Goal: Information Seeking & Learning: Learn about a topic

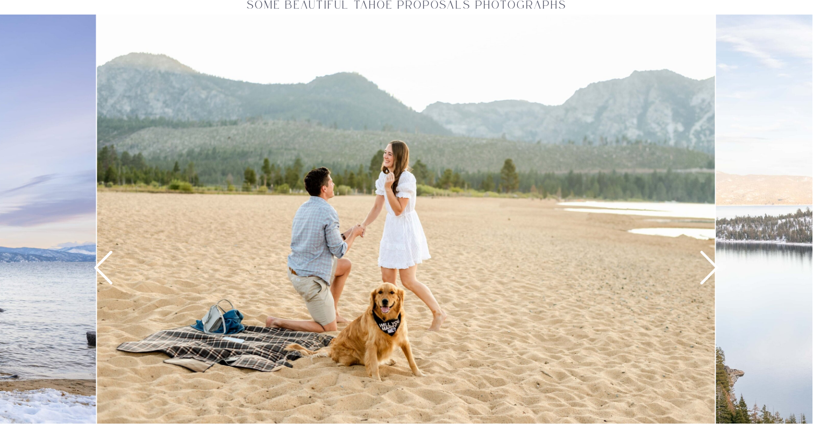
scroll to position [1456, 0]
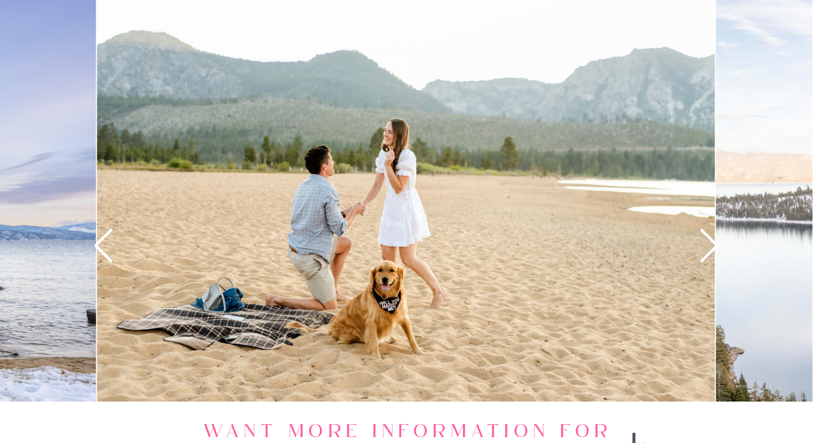
click at [713, 244] on icon at bounding box center [710, 245] width 40 height 40
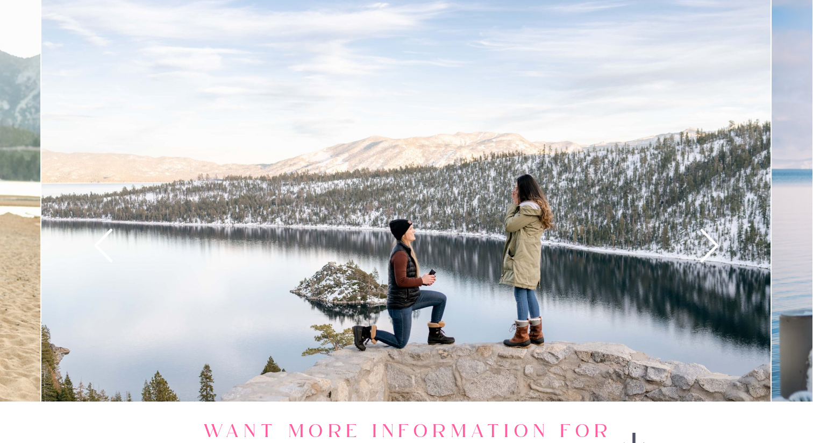
click at [713, 244] on icon at bounding box center [710, 245] width 40 height 40
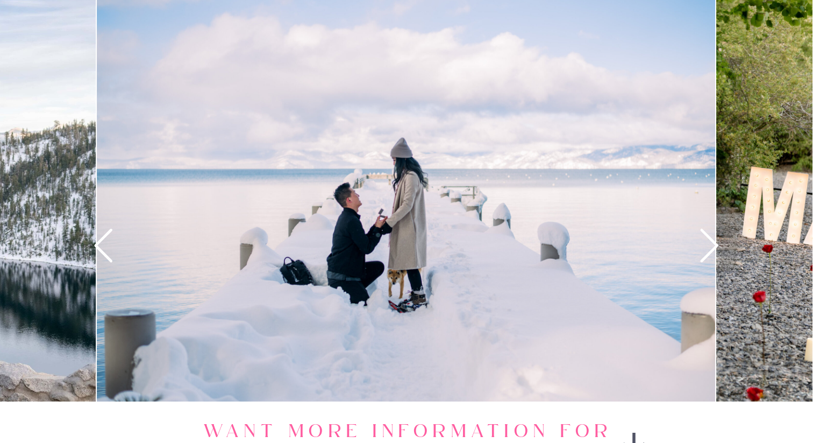
click at [713, 244] on icon at bounding box center [710, 245] width 40 height 40
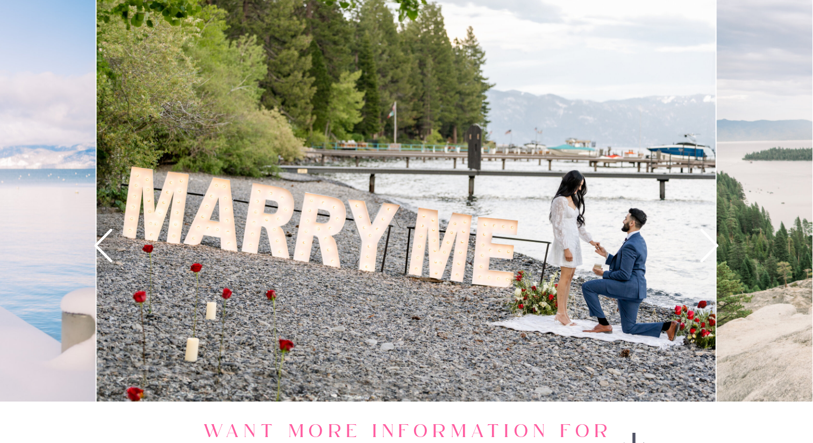
click at [713, 244] on icon at bounding box center [710, 245] width 40 height 40
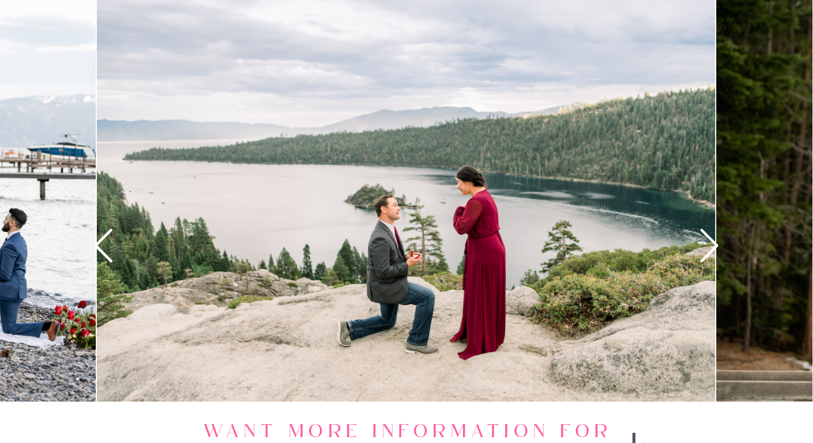
click at [713, 244] on icon at bounding box center [710, 245] width 40 height 40
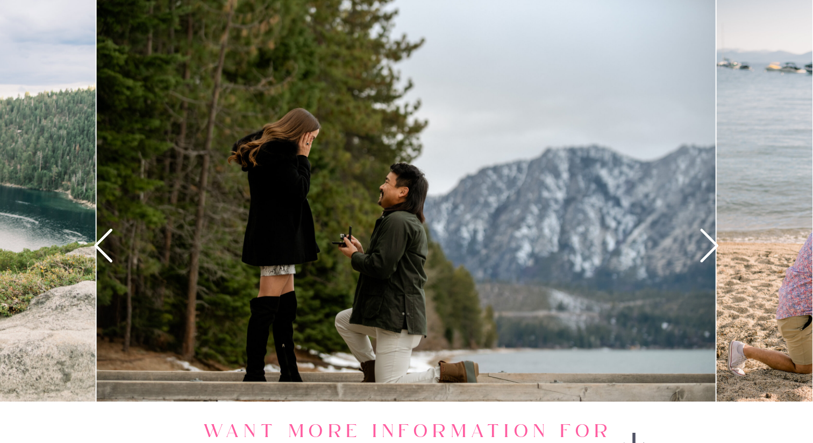
click at [713, 244] on icon at bounding box center [710, 245] width 40 height 40
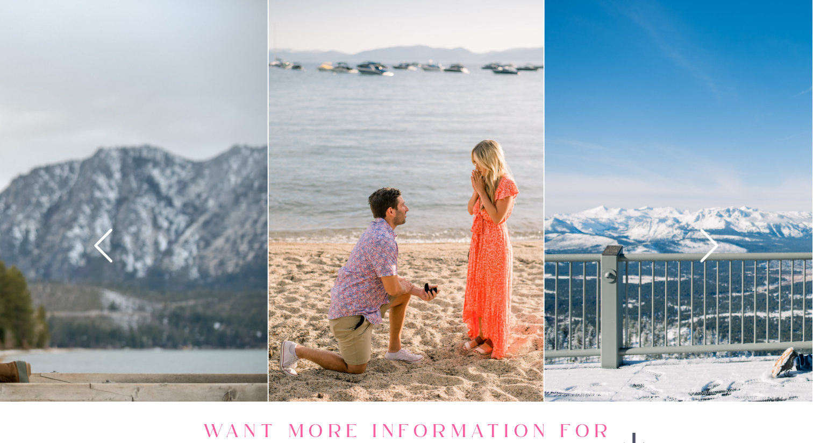
click at [713, 244] on icon at bounding box center [710, 245] width 40 height 40
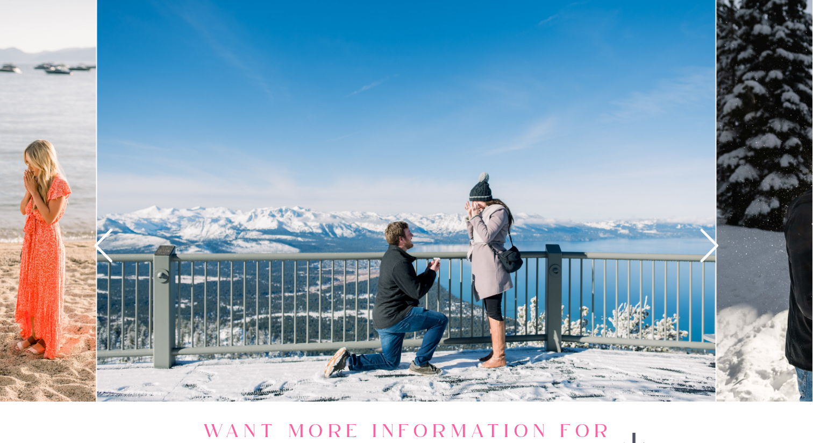
click at [713, 244] on icon at bounding box center [710, 245] width 40 height 40
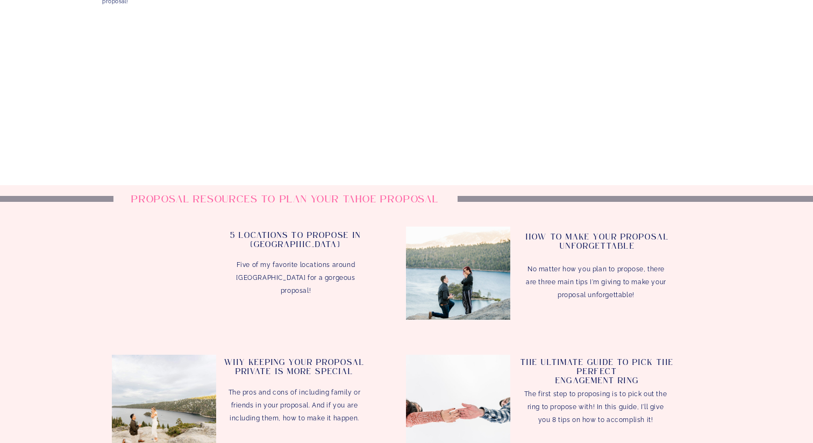
scroll to position [2172, 0]
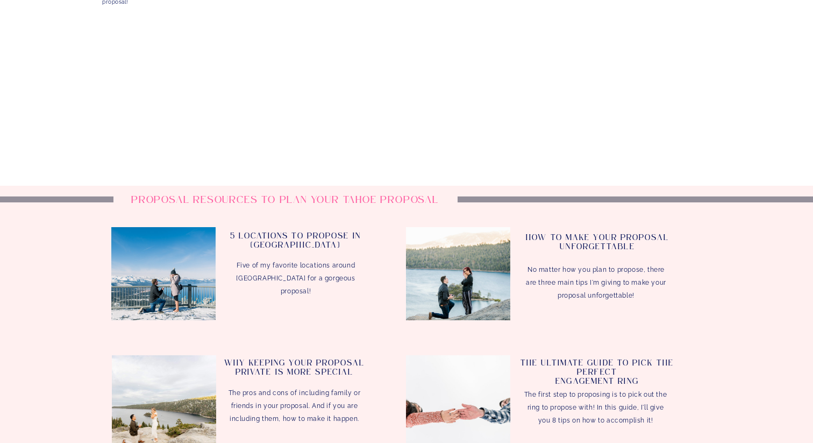
click at [291, 233] on h3 "5 Locations to Propose In Lake Tahoe" at bounding box center [295, 243] width 143 height 23
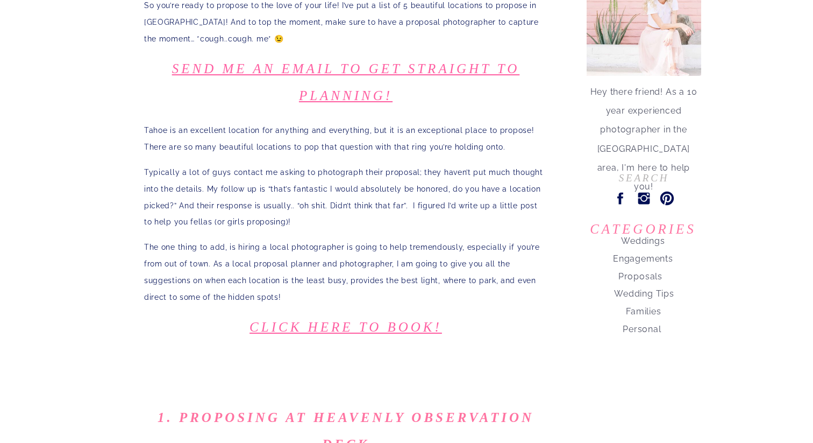
scroll to position [237, 0]
click at [633, 275] on nav "Proposals" at bounding box center [640, 272] width 127 height 15
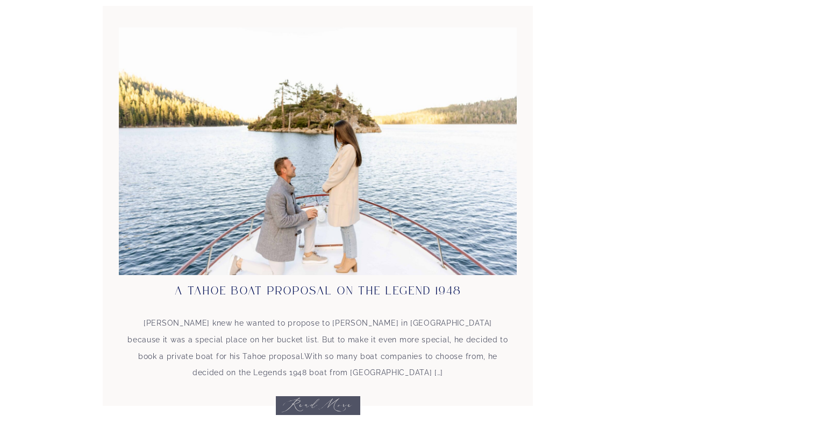
scroll to position [1522, 0]
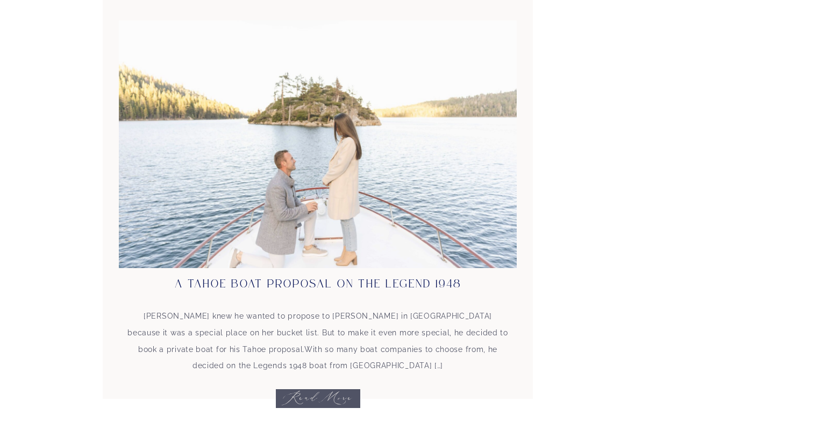
click at [359, 204] on img at bounding box center [318, 143] width 398 height 247
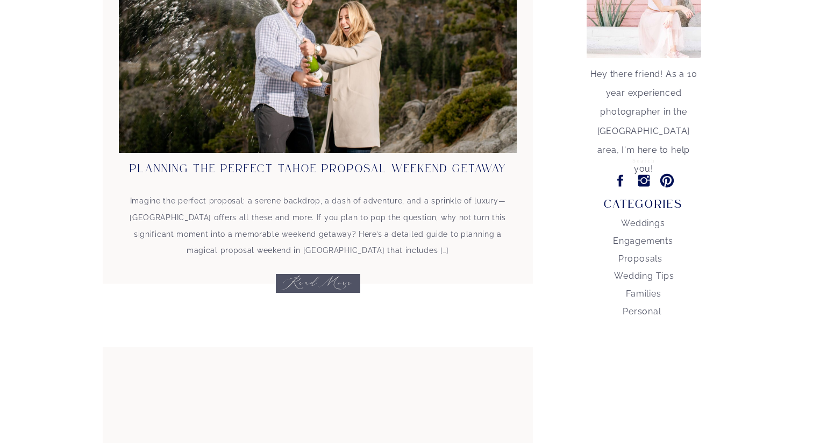
scroll to position [0, 0]
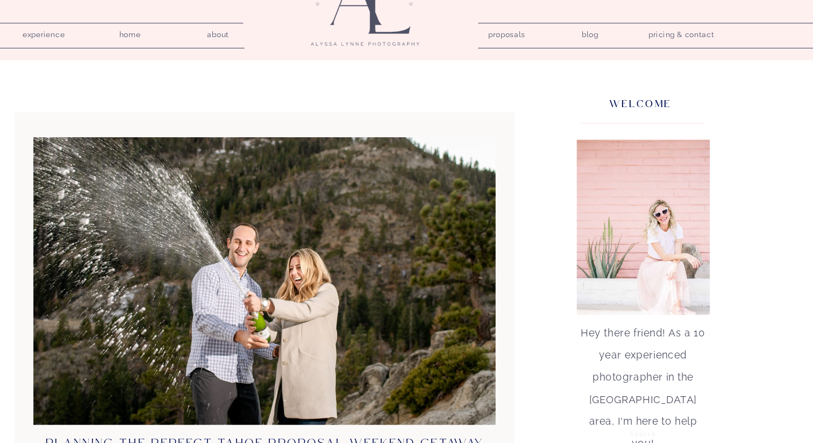
click at [664, 65] on nav "pricing & contact" at bounding box center [676, 65] width 65 height 15
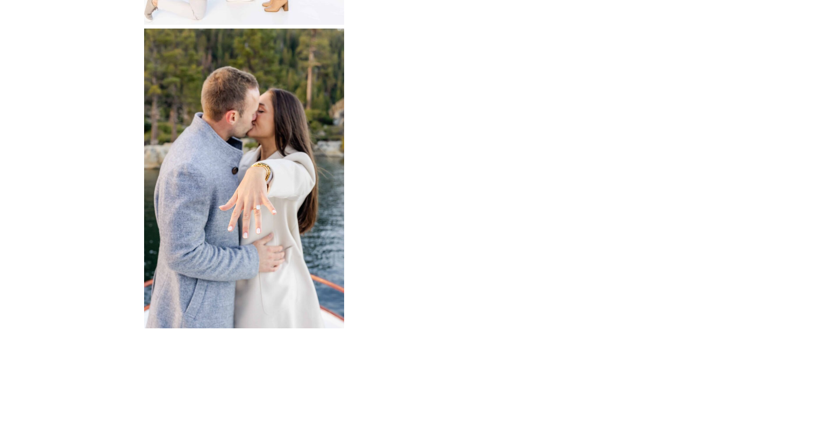
scroll to position [1394, 0]
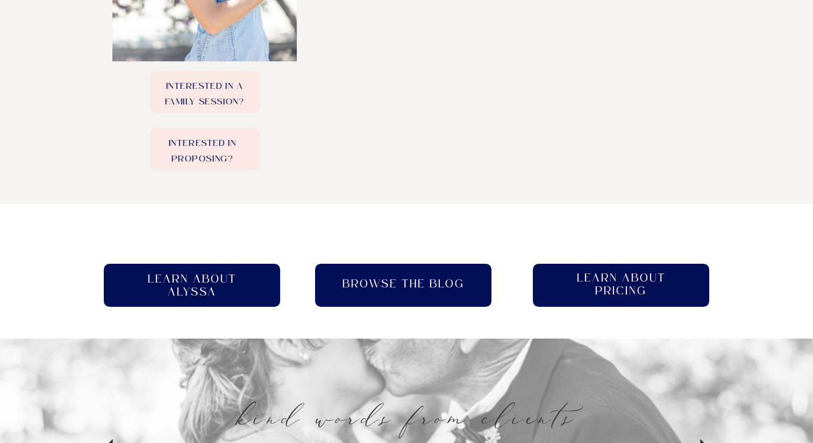
scroll to position [568, 0]
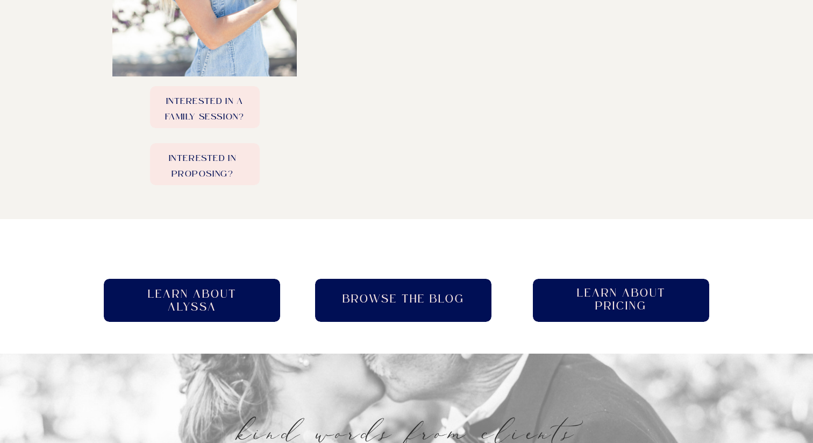
click at [231, 108] on p "Interested in a family session?" at bounding box center [204, 107] width 109 height 26
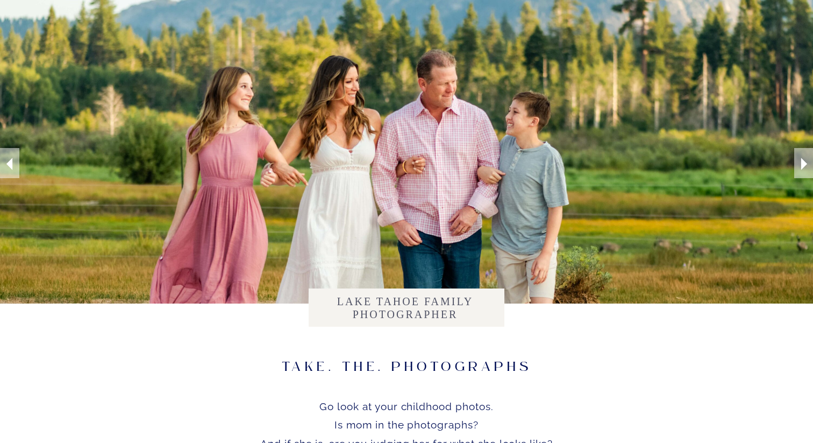
scroll to position [122, 0]
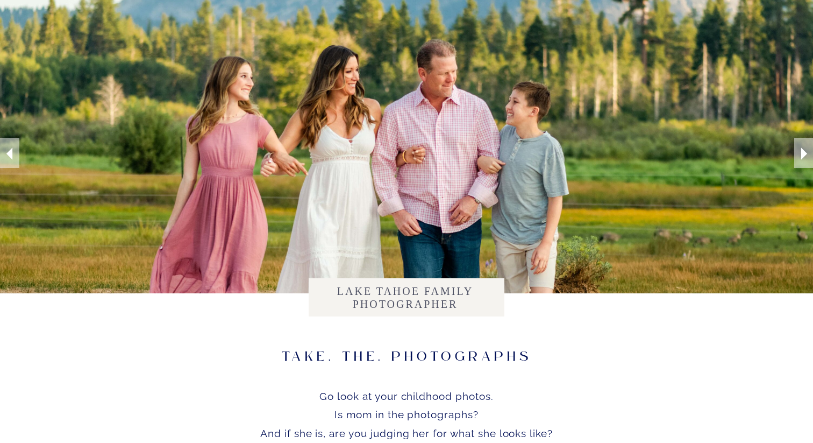
click at [804, 151] on icon at bounding box center [804, 153] width 6 height 12
click at [801, 148] on icon at bounding box center [804, 153] width 24 height 24
click at [798, 150] on icon at bounding box center [804, 153] width 24 height 24
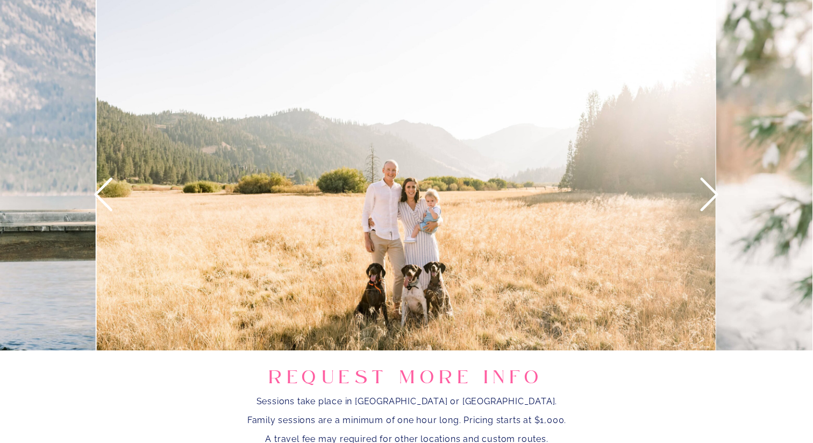
scroll to position [1144, 0]
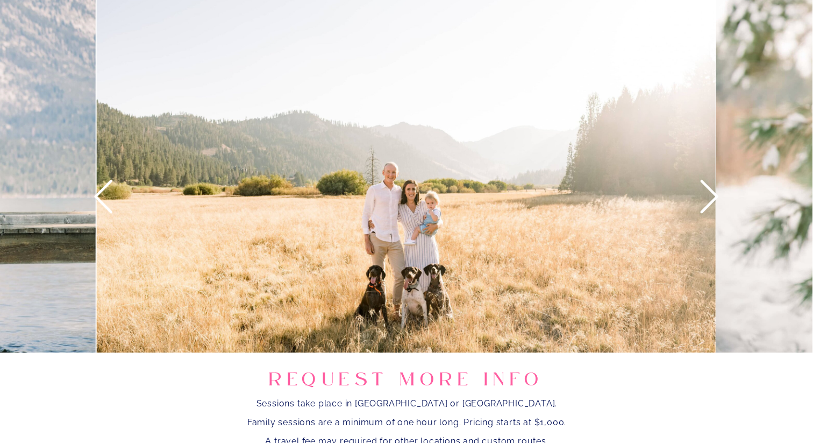
click at [705, 198] on icon at bounding box center [710, 196] width 40 height 40
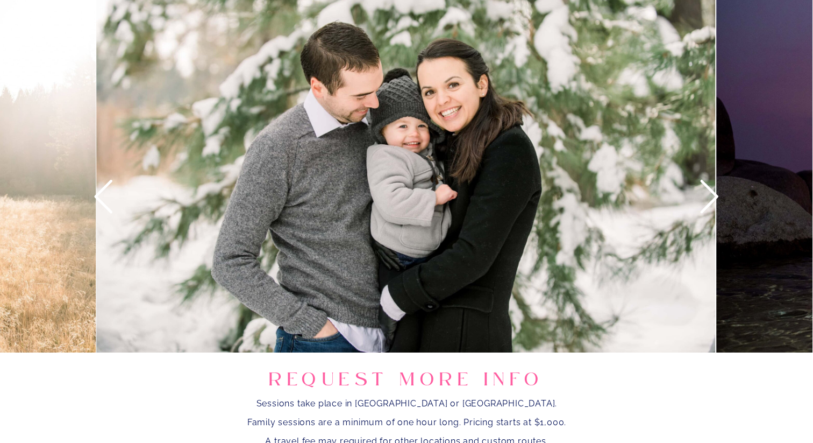
click at [705, 198] on icon at bounding box center [710, 196] width 40 height 40
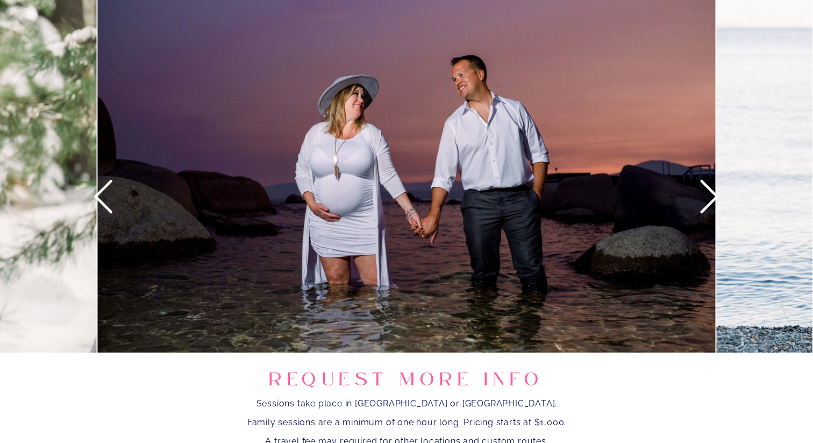
click at [705, 198] on icon at bounding box center [710, 196] width 40 height 40
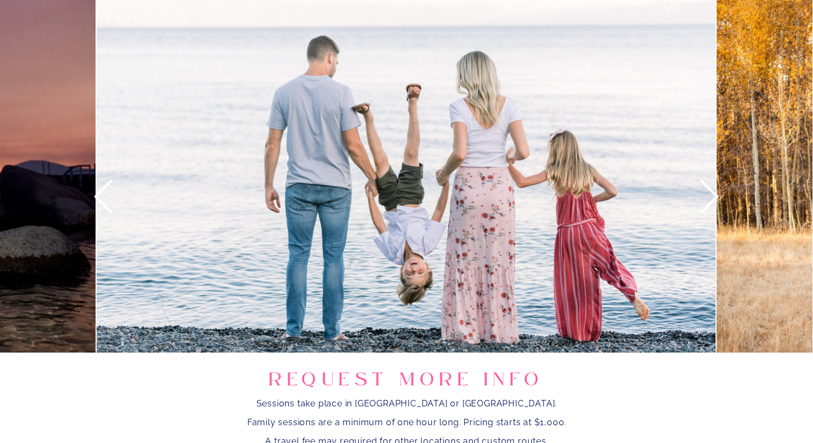
click at [705, 198] on icon at bounding box center [710, 196] width 40 height 40
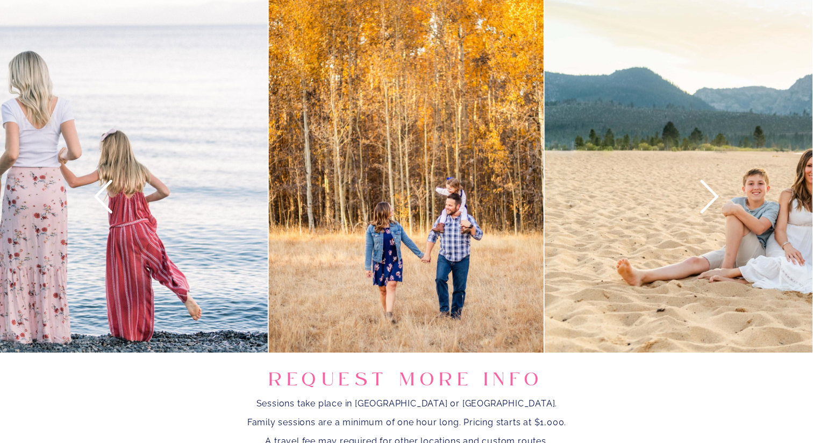
click at [705, 198] on icon at bounding box center [710, 196] width 40 height 40
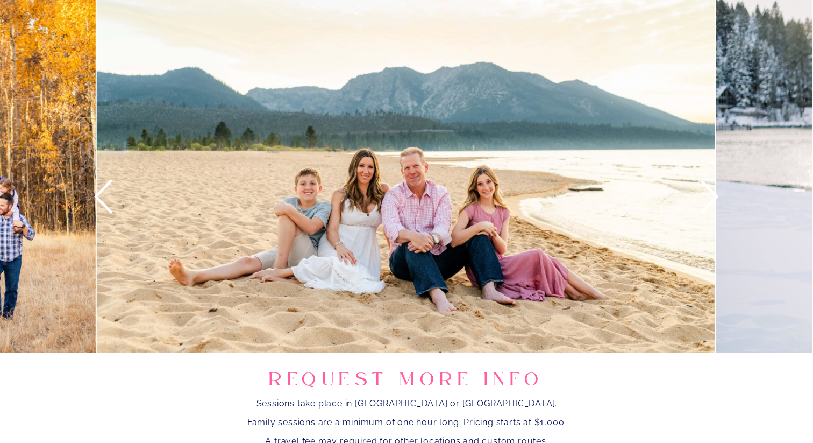
click at [705, 198] on icon at bounding box center [710, 196] width 40 height 40
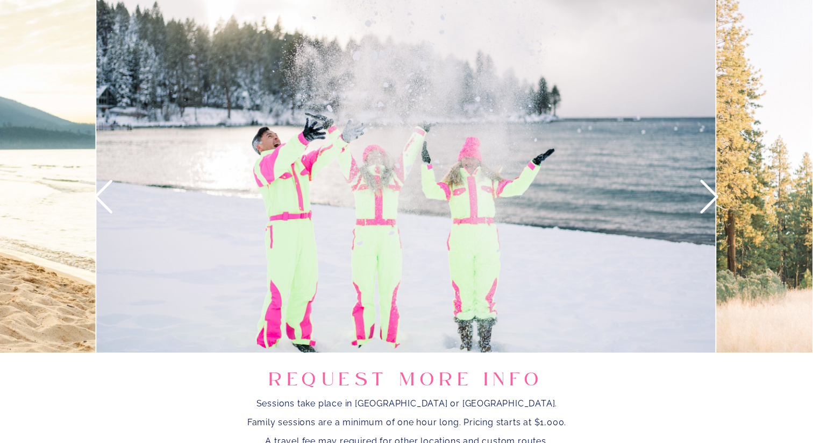
click at [707, 196] on icon at bounding box center [710, 196] width 40 height 40
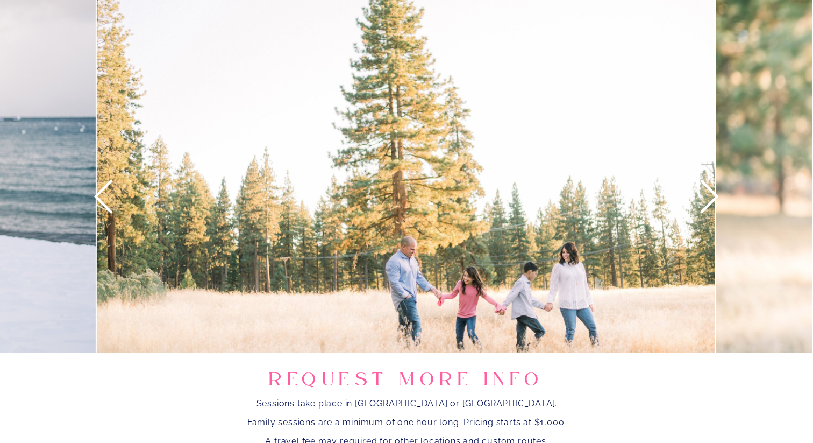
click at [707, 196] on icon at bounding box center [710, 196] width 40 height 40
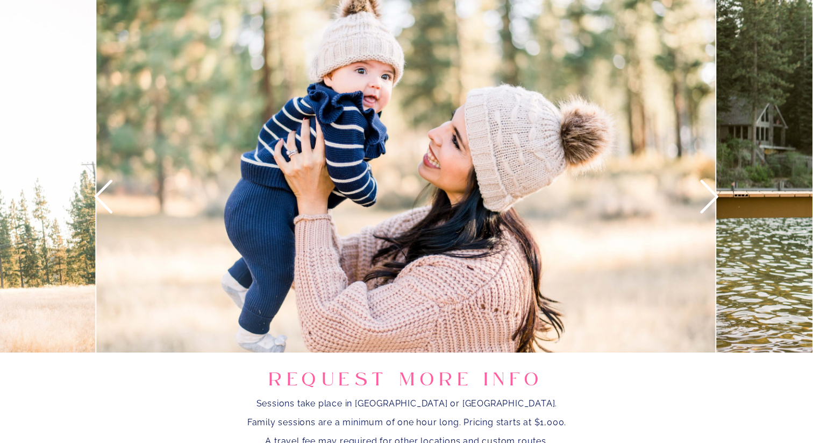
click at [707, 196] on icon at bounding box center [710, 196] width 40 height 40
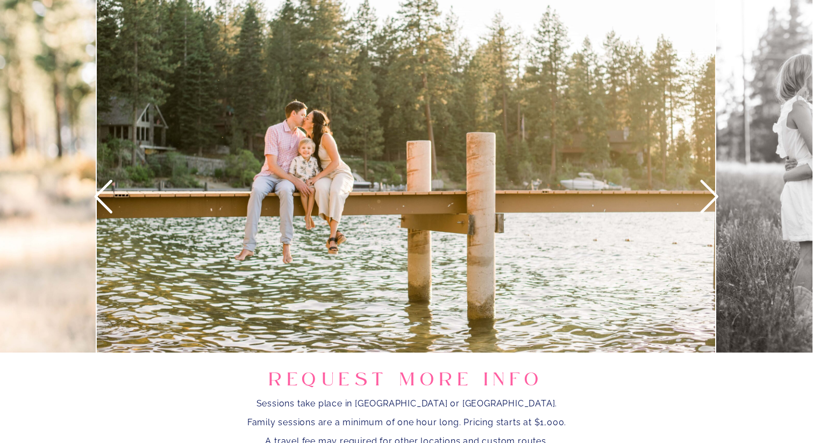
click at [707, 196] on icon at bounding box center [710, 196] width 40 height 40
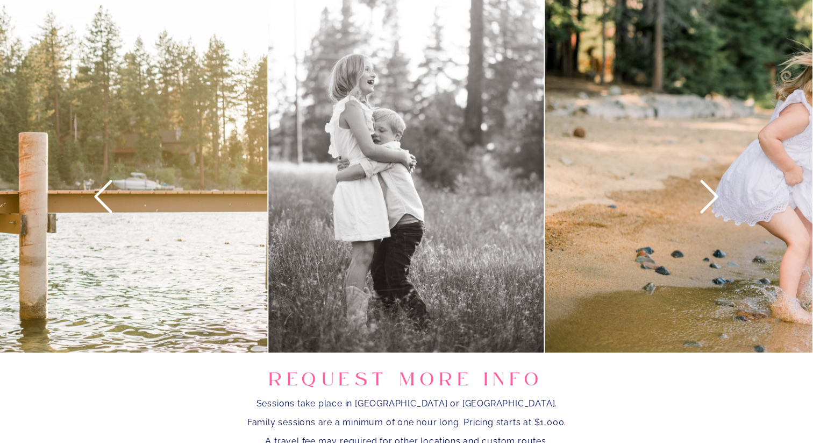
click at [707, 196] on icon at bounding box center [710, 196] width 40 height 40
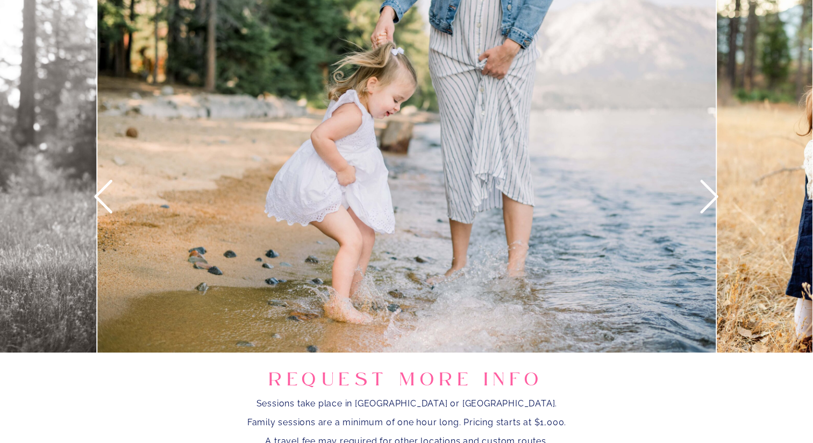
click at [707, 196] on icon at bounding box center [710, 196] width 40 height 40
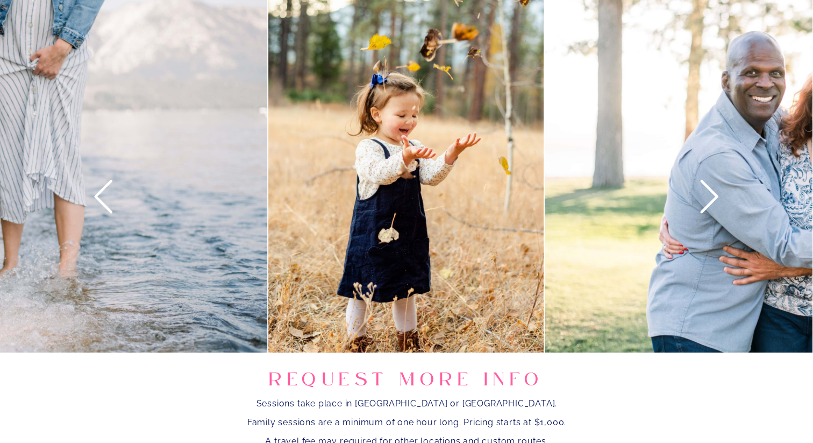
click at [707, 196] on icon at bounding box center [710, 196] width 40 height 40
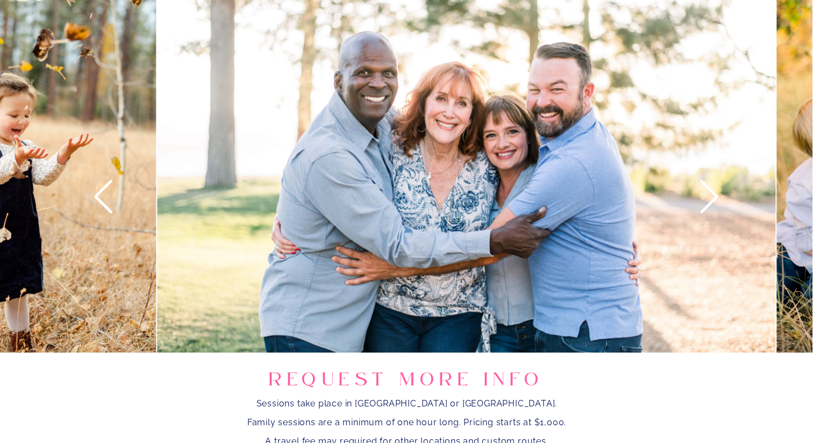
click at [707, 196] on icon at bounding box center [710, 196] width 40 height 40
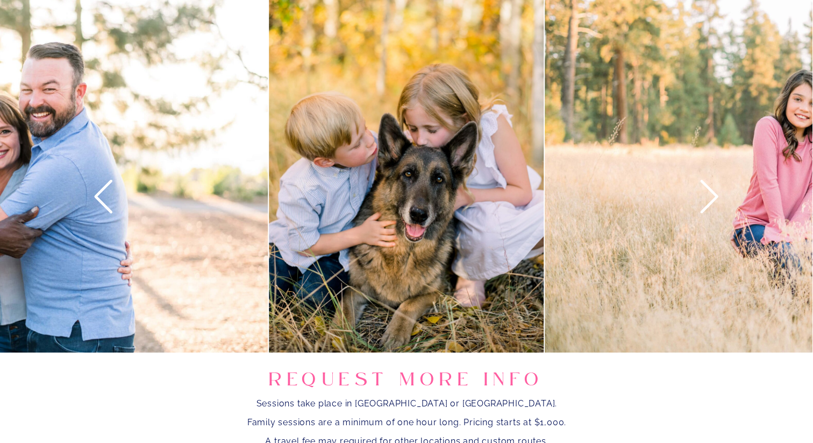
click at [707, 196] on icon at bounding box center [710, 196] width 40 height 40
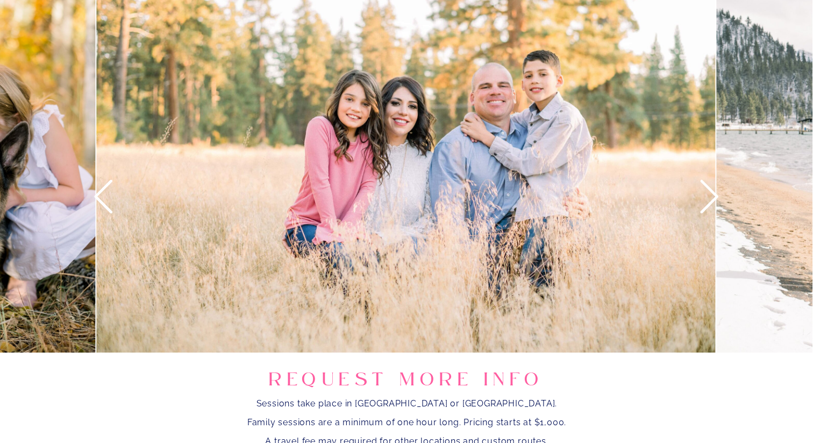
click at [707, 196] on icon at bounding box center [710, 196] width 40 height 40
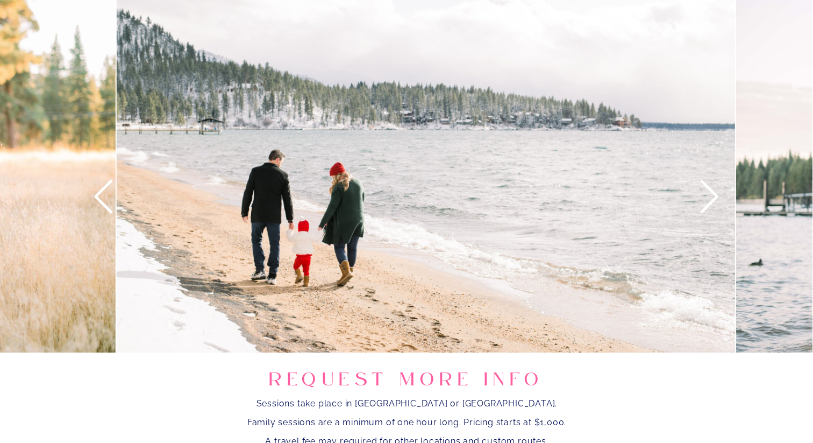
click at [707, 196] on icon at bounding box center [710, 196] width 40 height 40
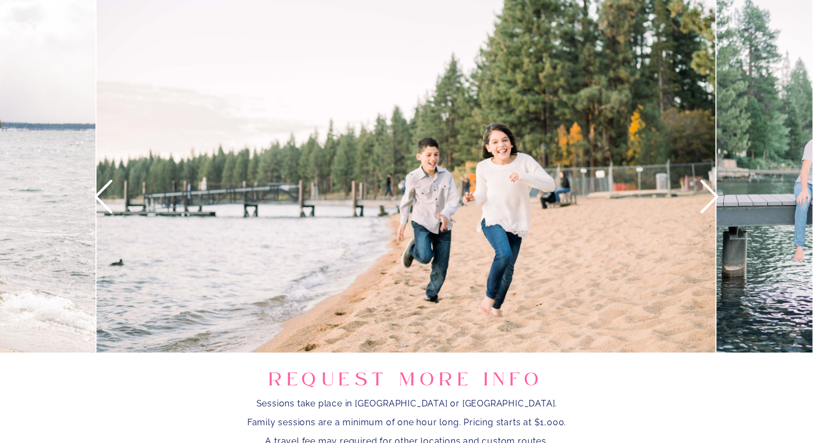
click at [707, 196] on icon at bounding box center [710, 196] width 40 height 40
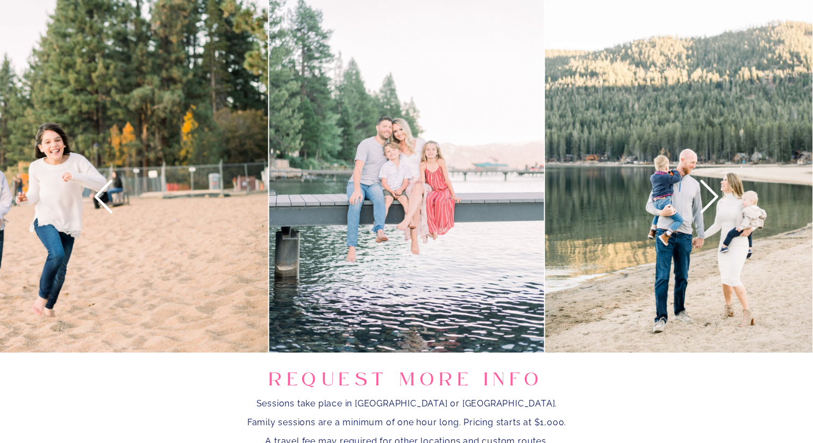
click at [707, 196] on icon at bounding box center [710, 196] width 40 height 40
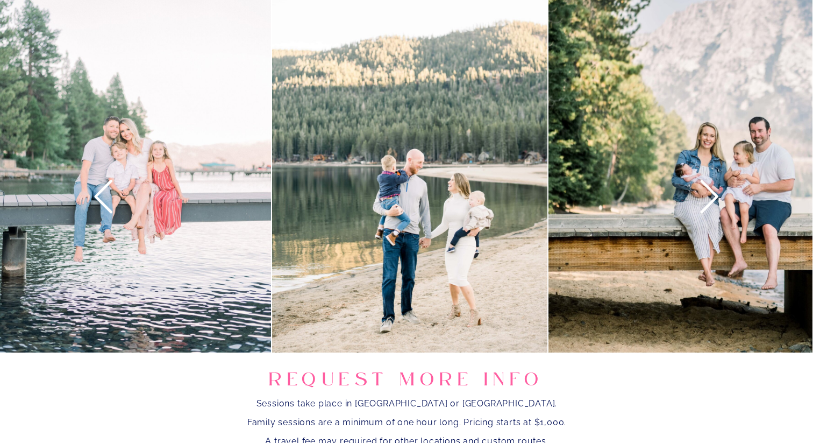
click at [707, 196] on icon at bounding box center [710, 196] width 40 height 40
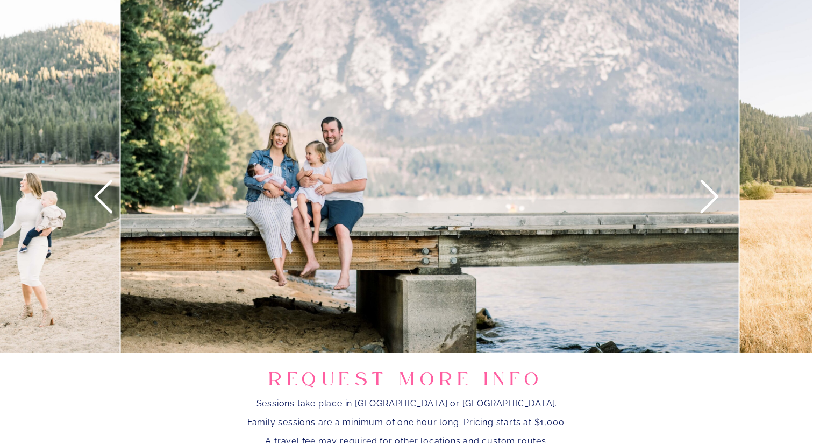
click at [707, 196] on icon at bounding box center [710, 196] width 40 height 40
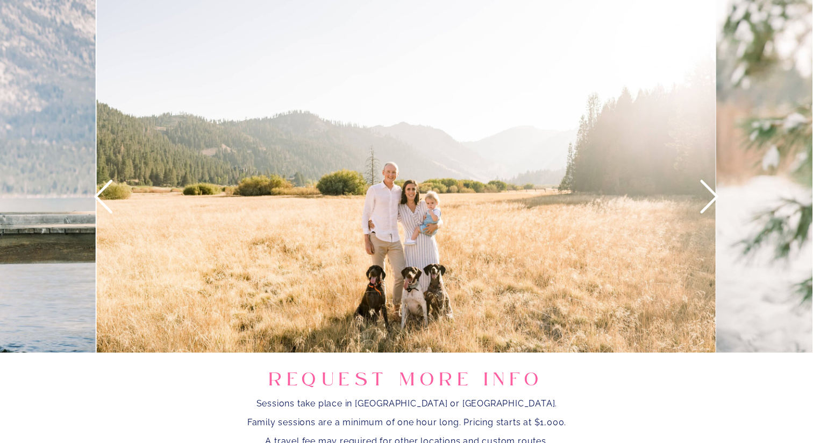
click at [708, 195] on icon at bounding box center [710, 196] width 40 height 40
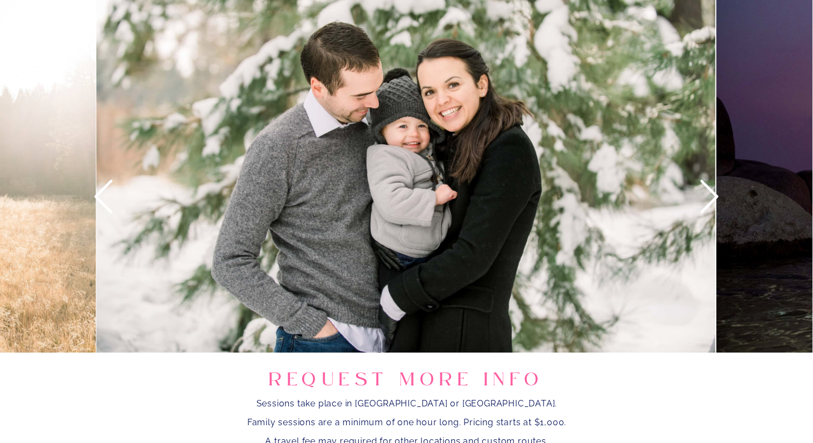
click at [708, 194] on icon at bounding box center [710, 196] width 40 height 40
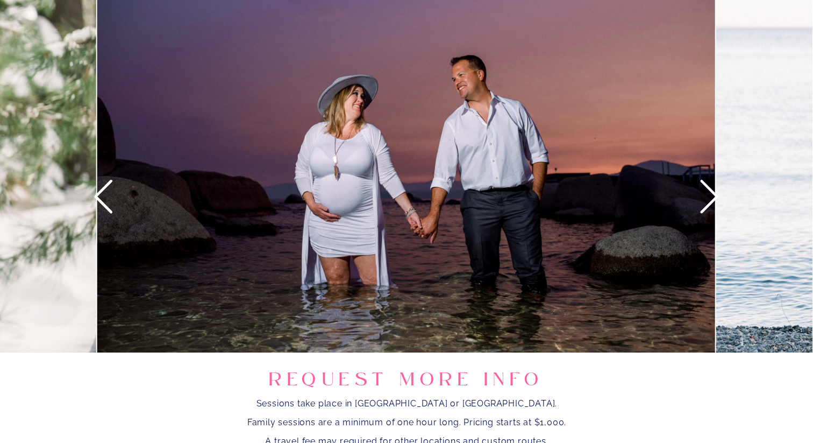
click at [708, 194] on icon at bounding box center [710, 196] width 40 height 40
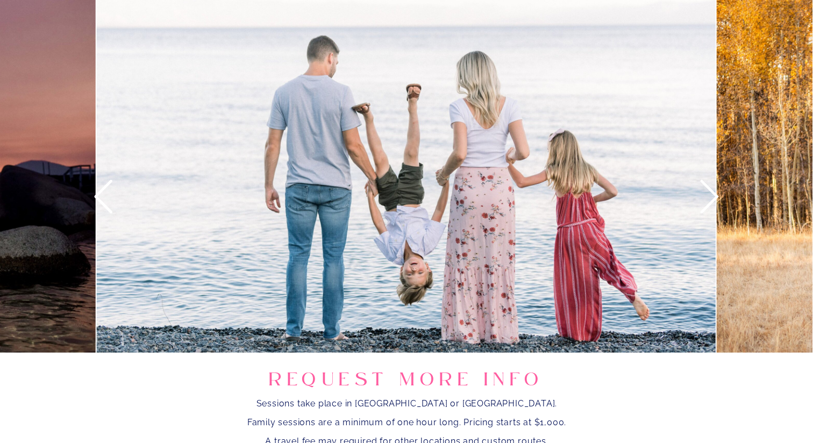
click at [708, 194] on icon at bounding box center [710, 196] width 40 height 40
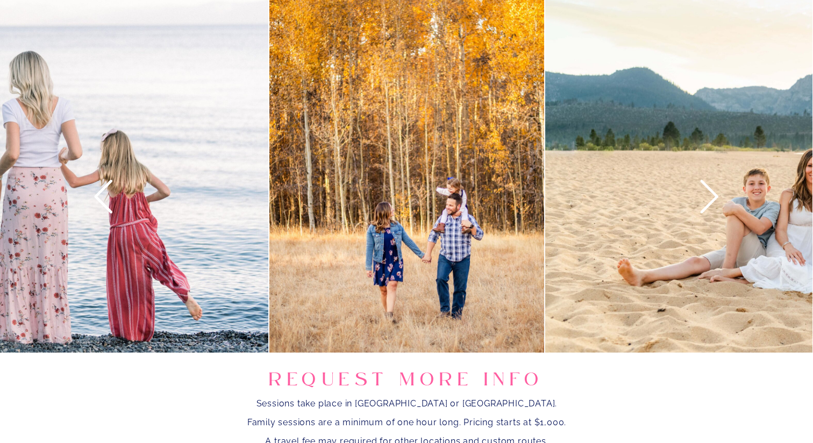
click at [708, 194] on icon at bounding box center [710, 196] width 40 height 40
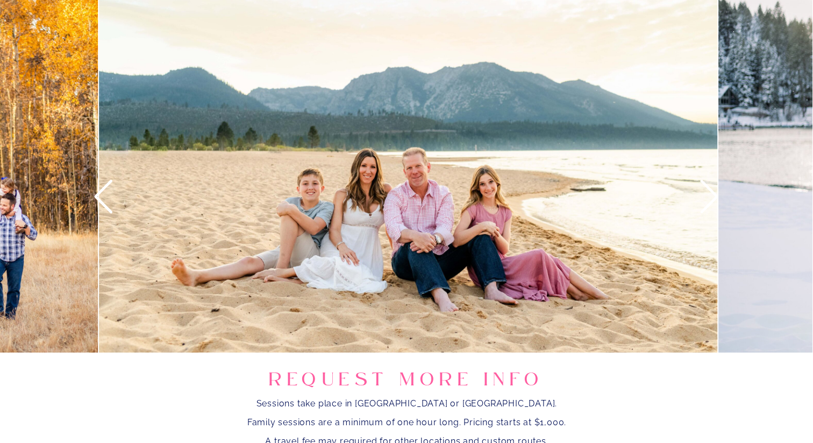
click at [708, 194] on icon at bounding box center [710, 196] width 40 height 40
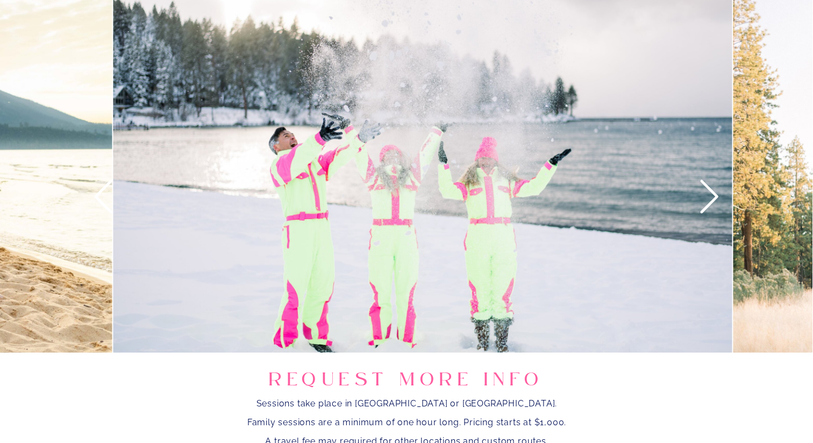
click at [708, 194] on icon at bounding box center [710, 196] width 40 height 40
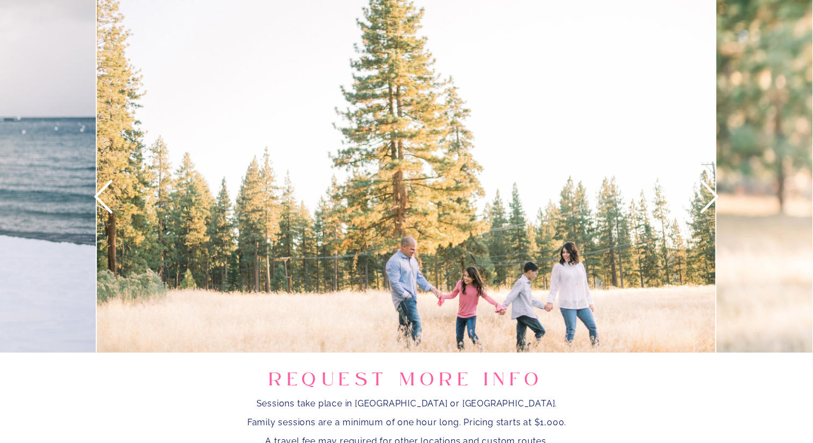
click at [708, 194] on icon at bounding box center [710, 196] width 40 height 40
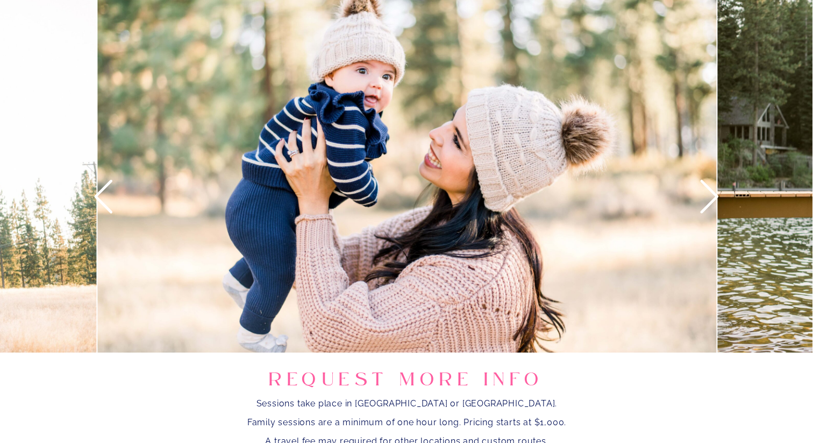
click at [708, 194] on icon at bounding box center [710, 196] width 40 height 40
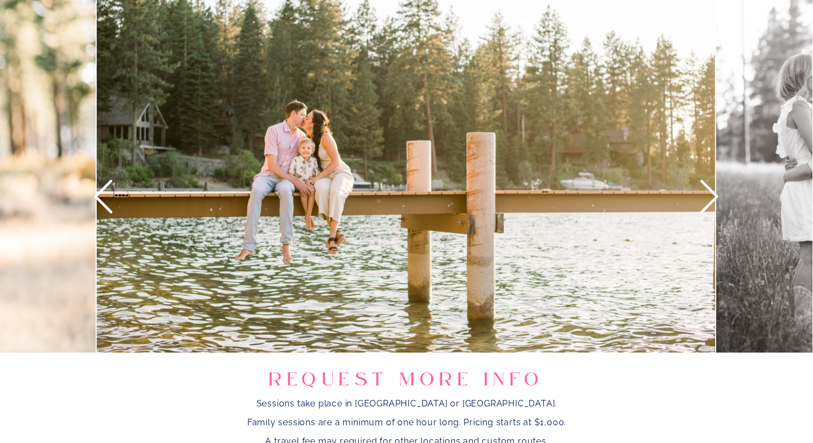
click at [708, 194] on icon at bounding box center [710, 196] width 40 height 40
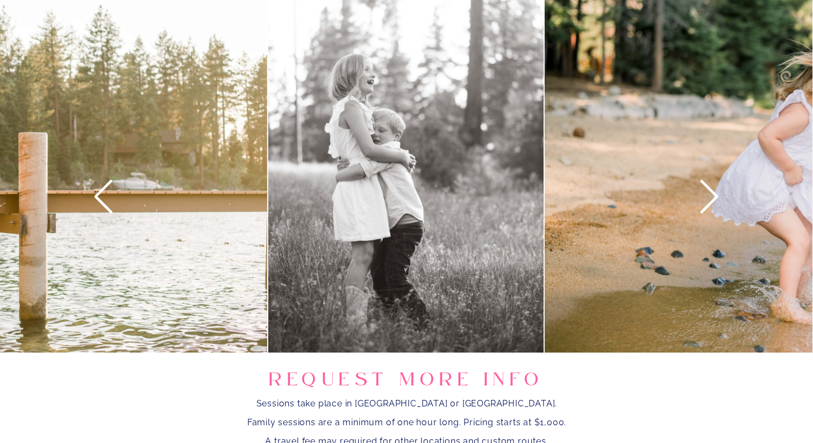
click at [708, 194] on icon at bounding box center [710, 196] width 40 height 40
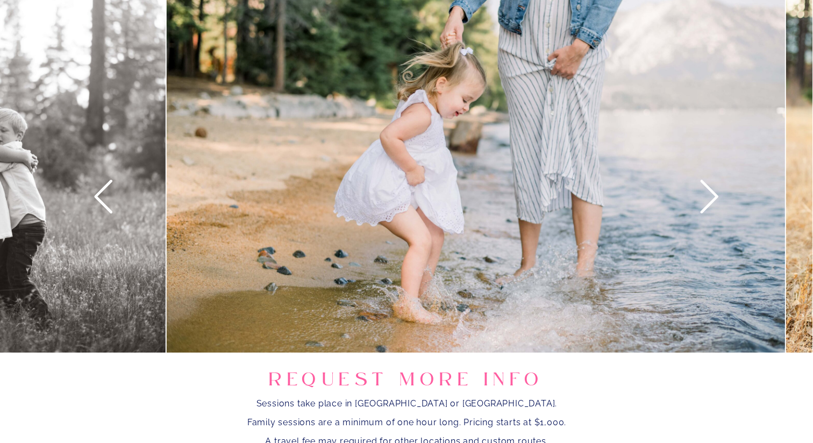
click at [708, 194] on icon at bounding box center [710, 196] width 40 height 40
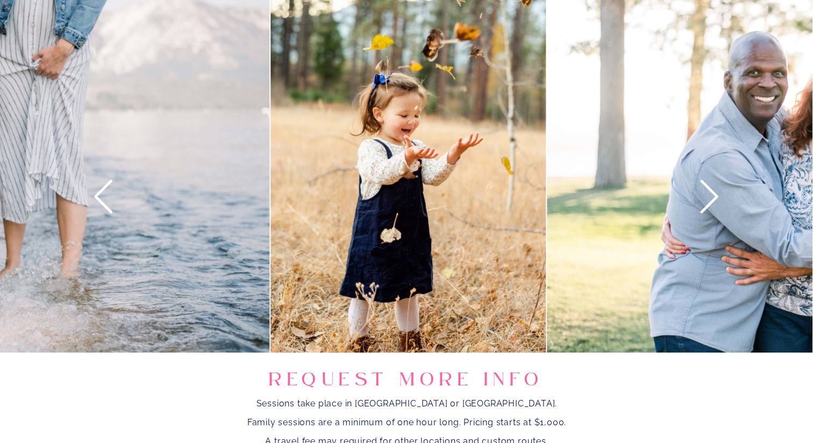
click at [708, 194] on icon at bounding box center [710, 196] width 40 height 40
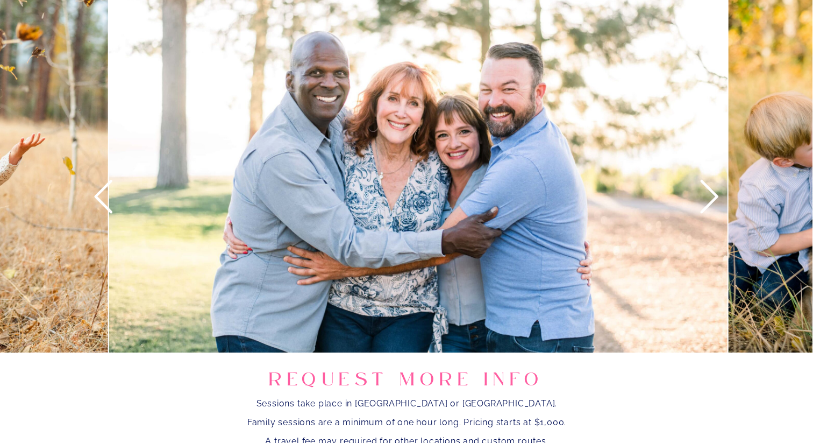
click at [708, 194] on icon at bounding box center [710, 196] width 40 height 40
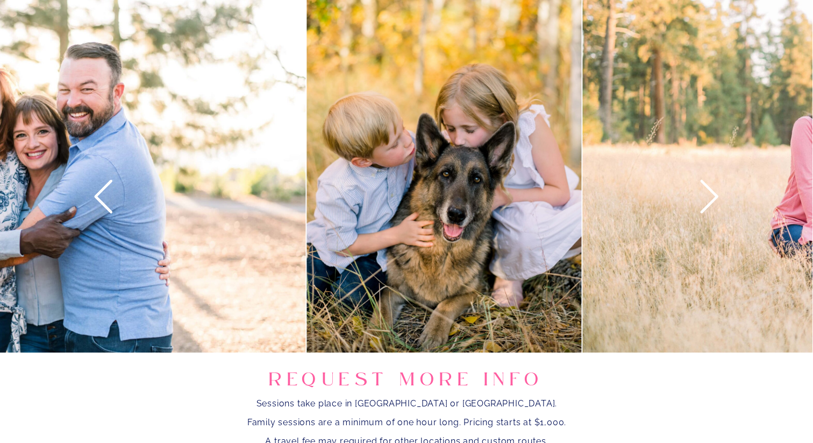
click at [708, 194] on icon at bounding box center [710, 196] width 40 height 40
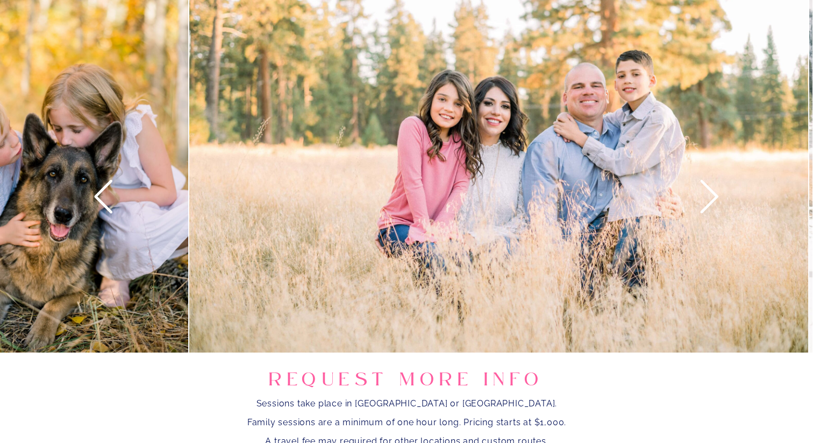
click at [708, 194] on icon at bounding box center [710, 196] width 40 height 40
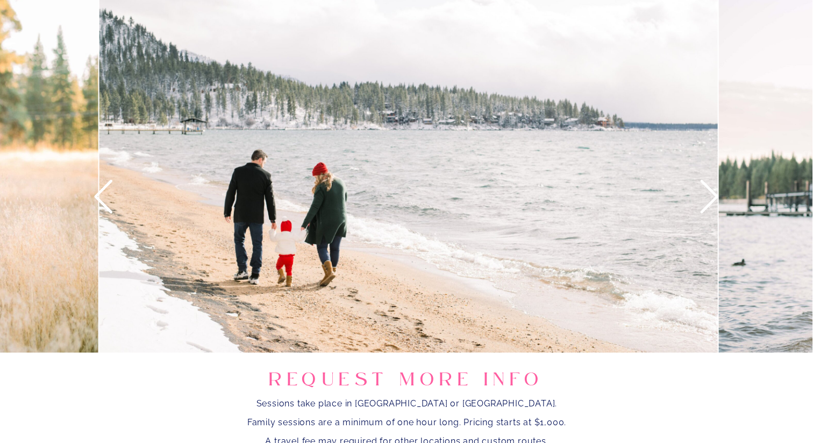
click at [708, 194] on icon at bounding box center [710, 196] width 40 height 40
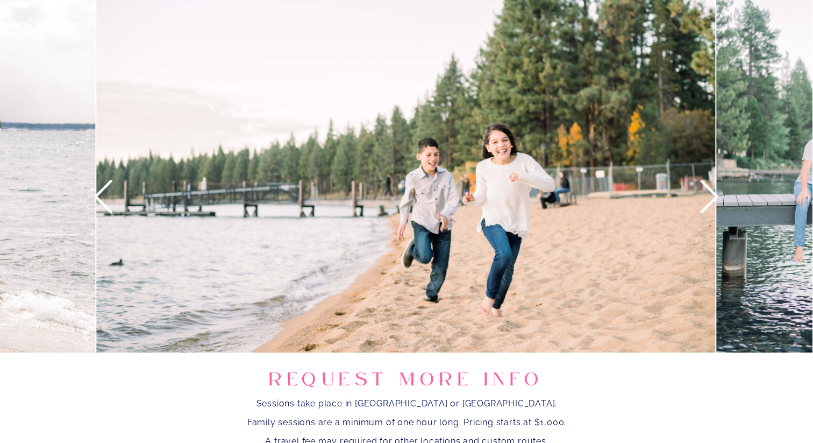
click at [708, 194] on icon at bounding box center [710, 196] width 40 height 40
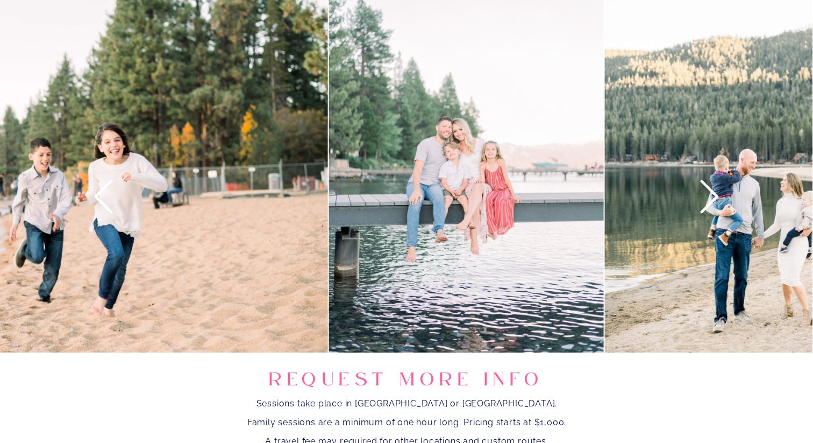
click at [708, 194] on icon at bounding box center [710, 196] width 40 height 40
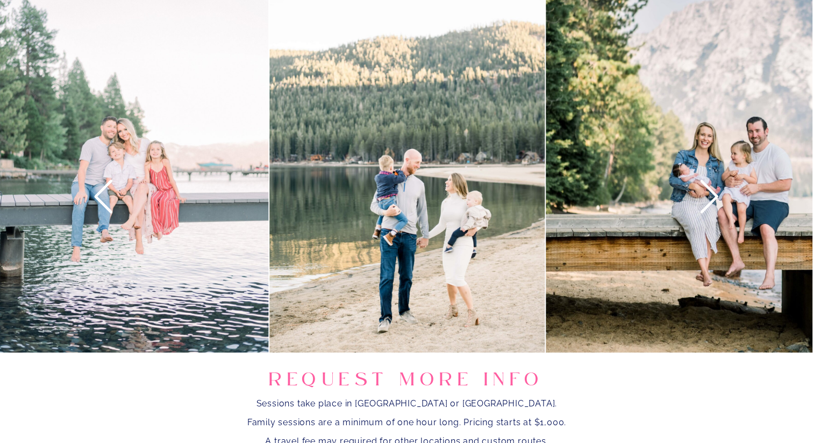
click at [708, 194] on icon at bounding box center [710, 196] width 40 height 40
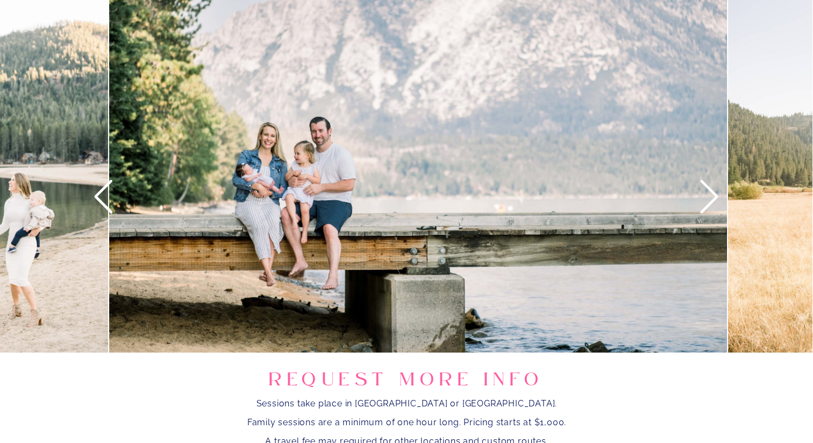
click at [708, 194] on icon at bounding box center [710, 196] width 40 height 40
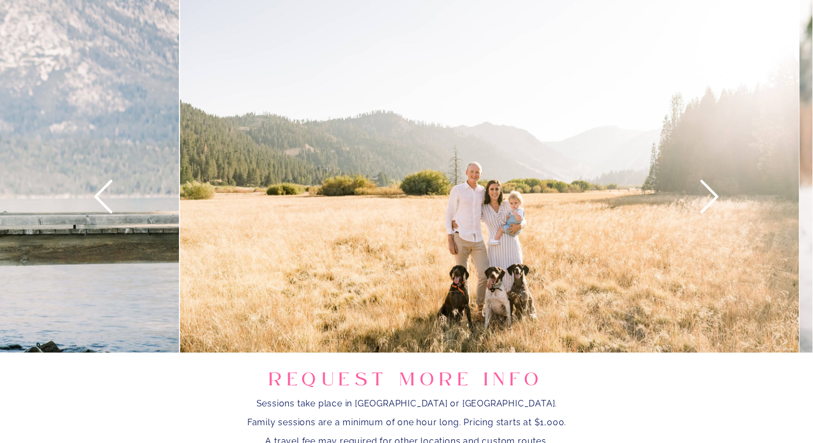
click at [708, 194] on icon at bounding box center [710, 196] width 40 height 40
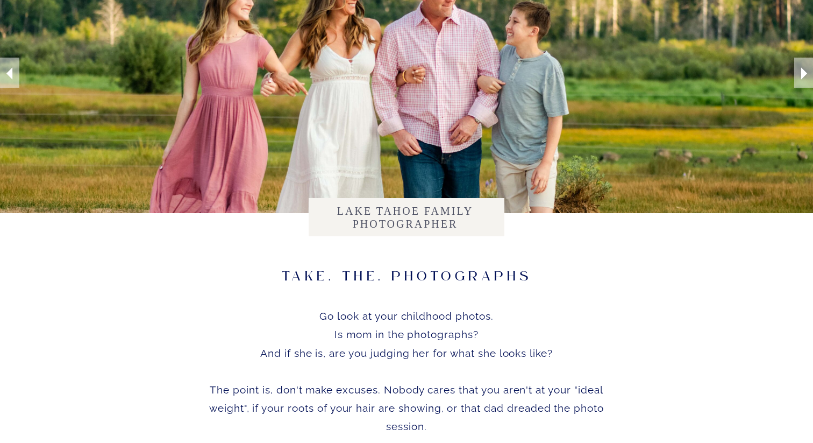
scroll to position [0, 0]
